Goal: Navigation & Orientation: Understand site structure

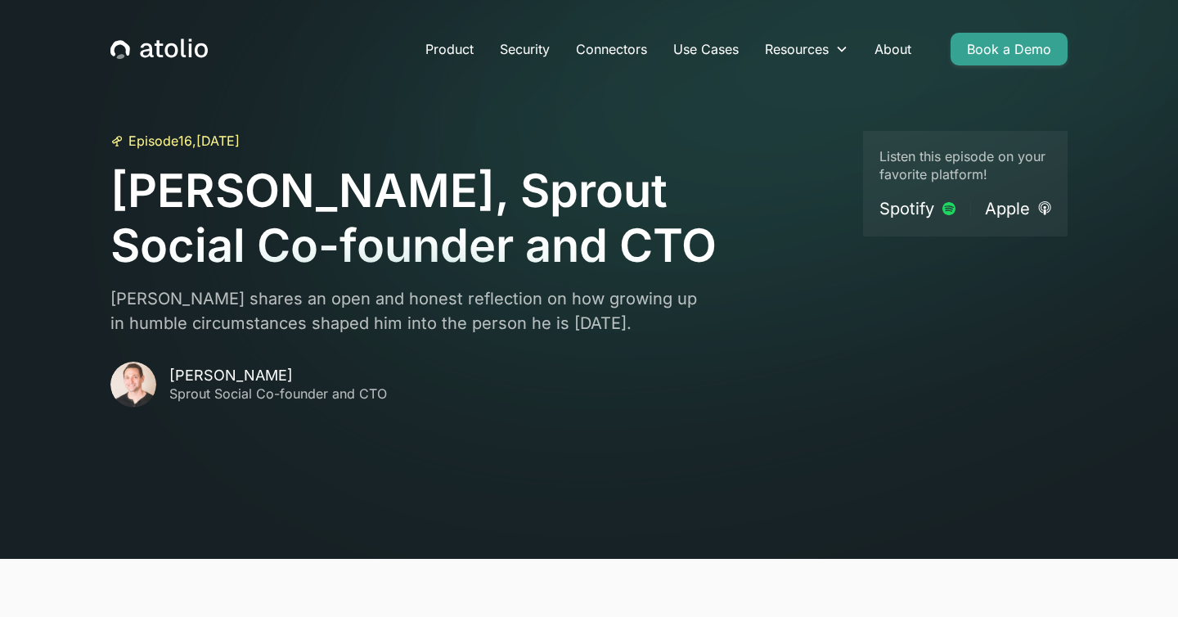
scroll to position [133, 0]
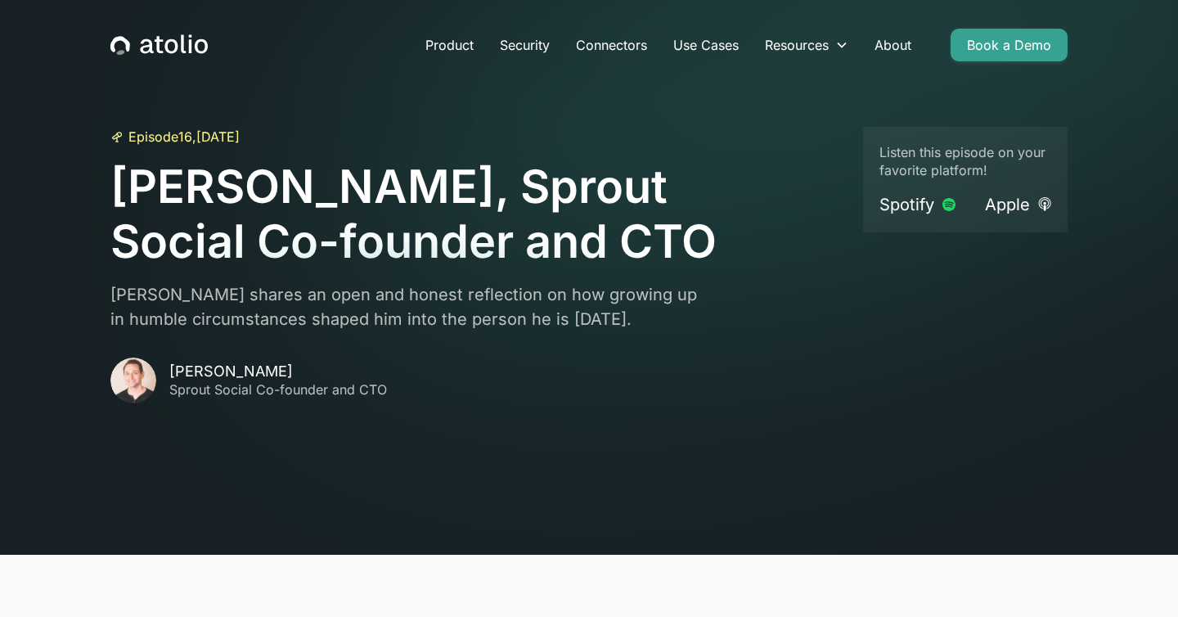
scroll to position [1, 0]
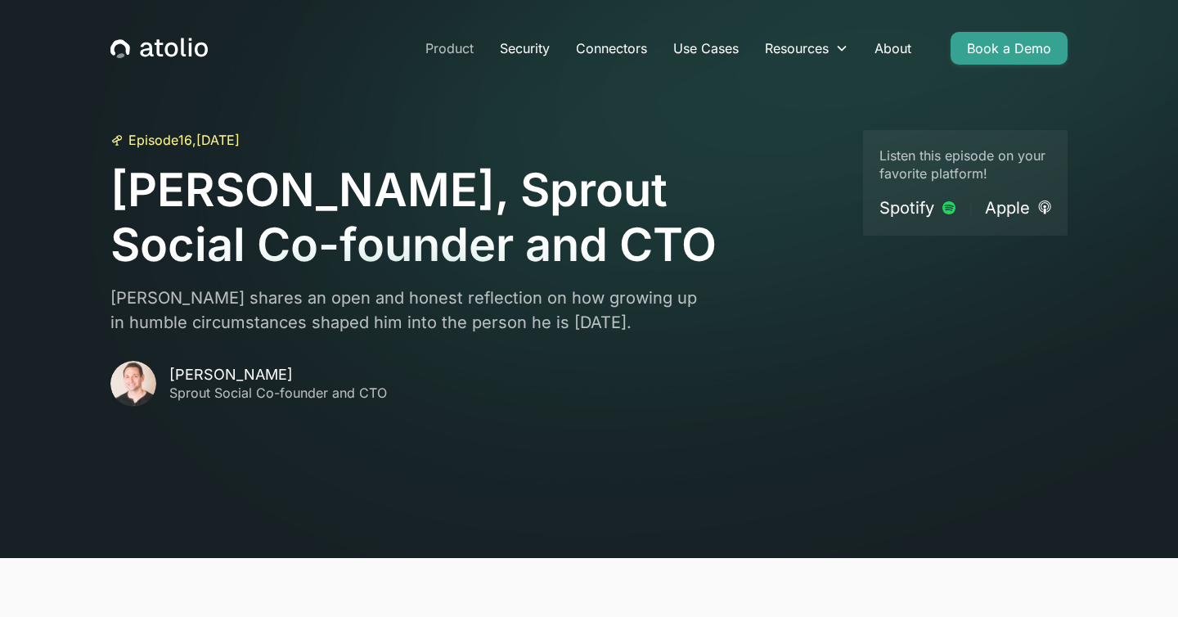
click at [462, 43] on link "Product" at bounding box center [449, 48] width 74 height 33
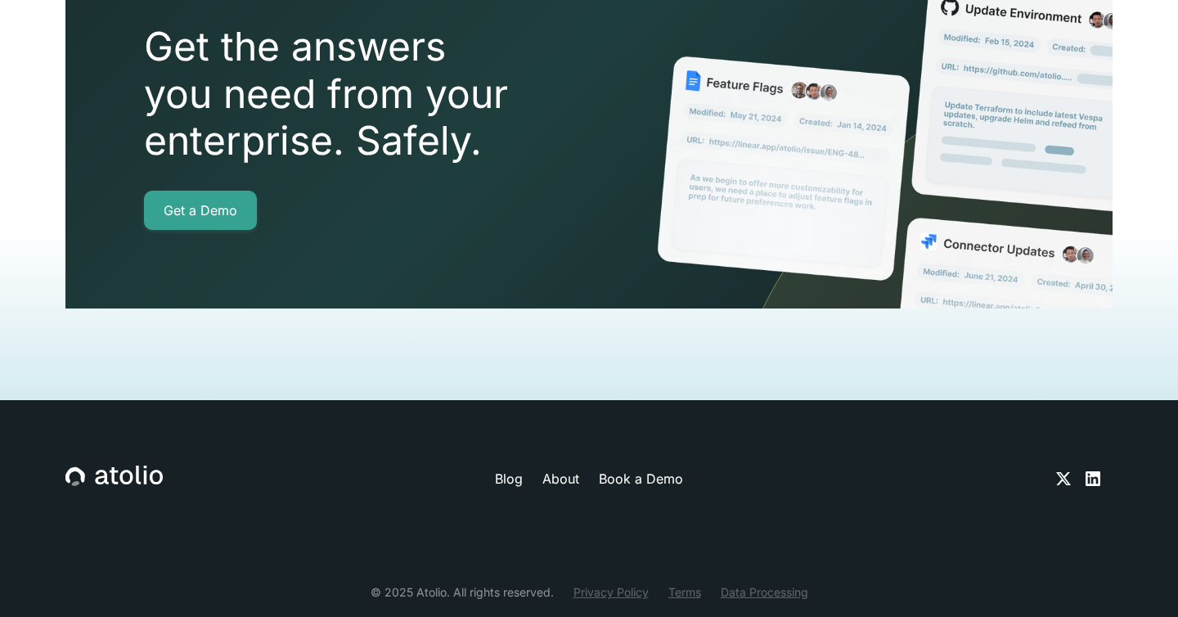
scroll to position [3807, 0]
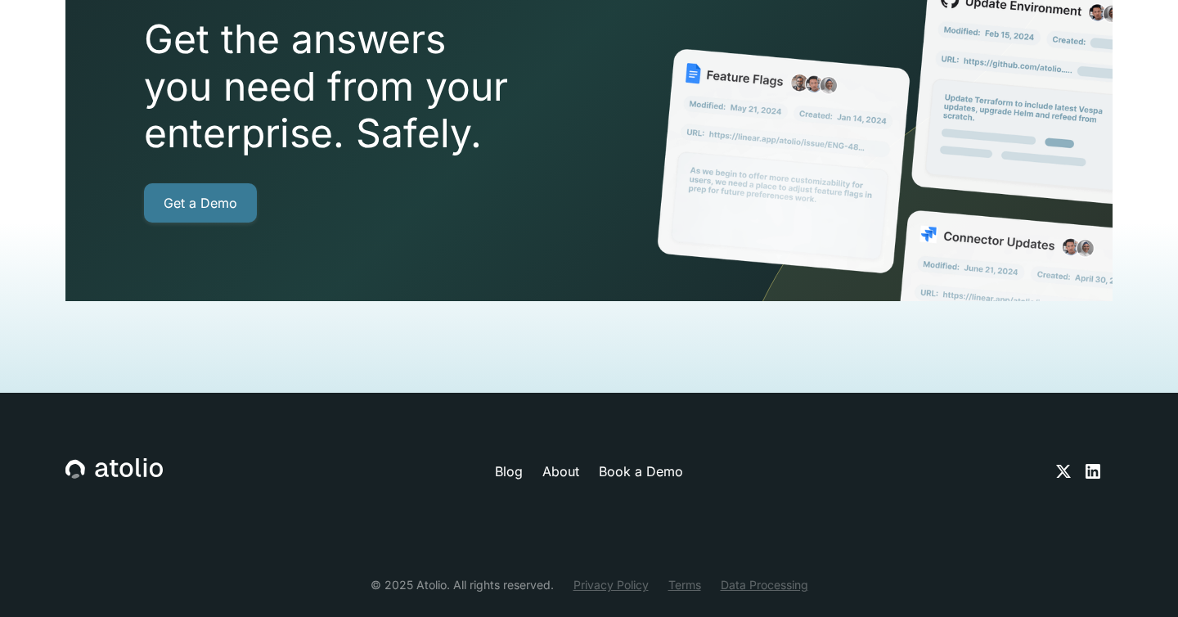
click at [230, 183] on link "Get a Demo" at bounding box center [200, 202] width 113 height 39
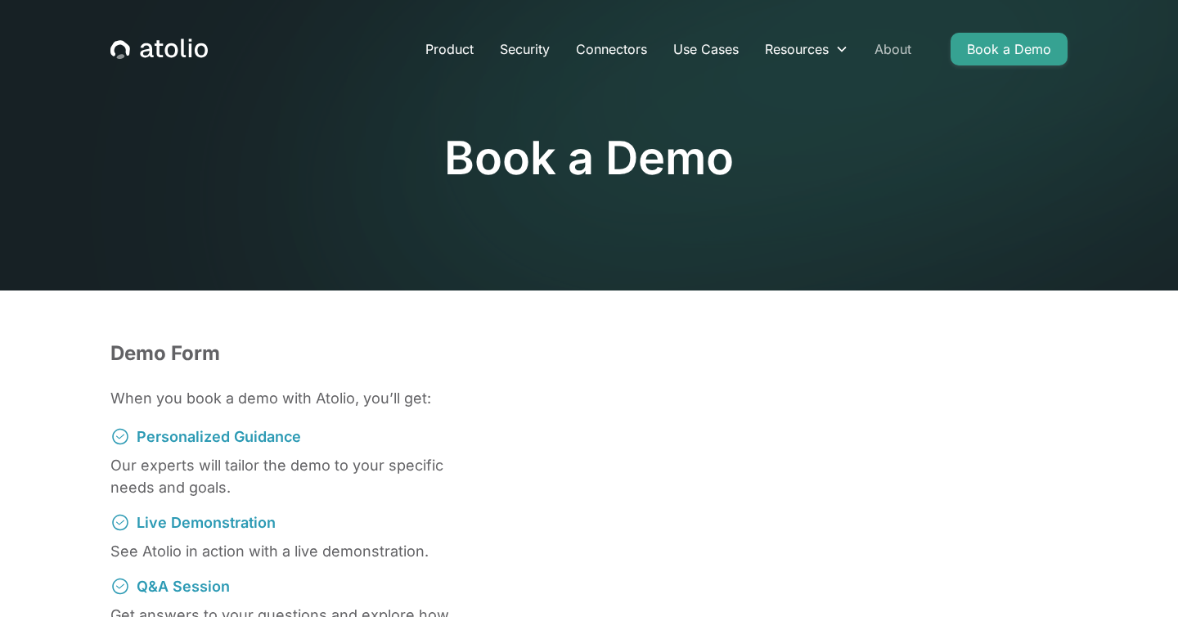
click at [913, 47] on link "About" at bounding box center [893, 49] width 63 height 33
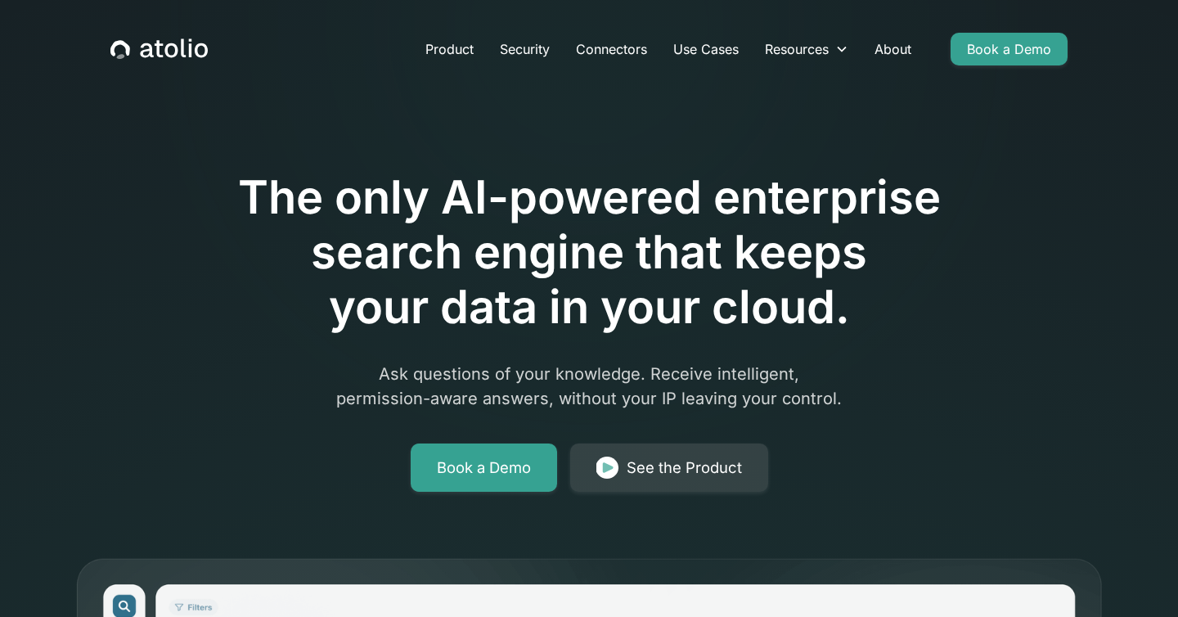
click at [182, 50] on icon "home" at bounding box center [183, 47] width 5 height 19
